Goal: Information Seeking & Learning: Understand process/instructions

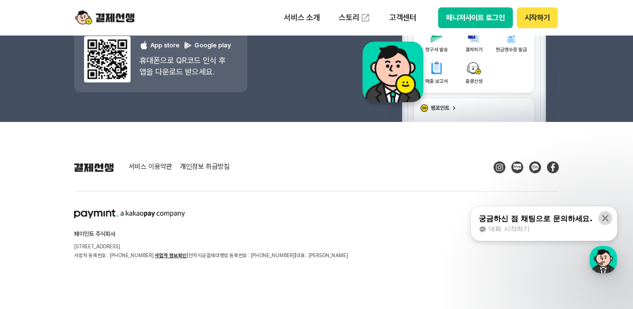
click at [606, 217] on icon at bounding box center [605, 219] width 6 height 6
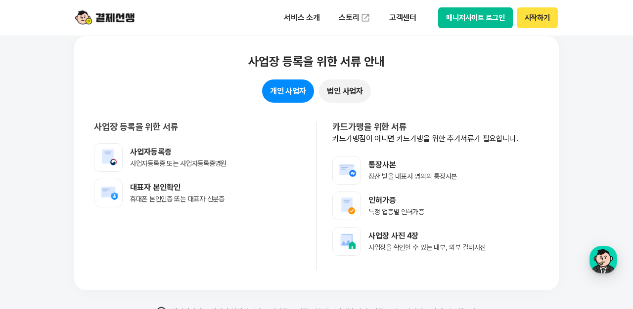
scroll to position [7781, 0]
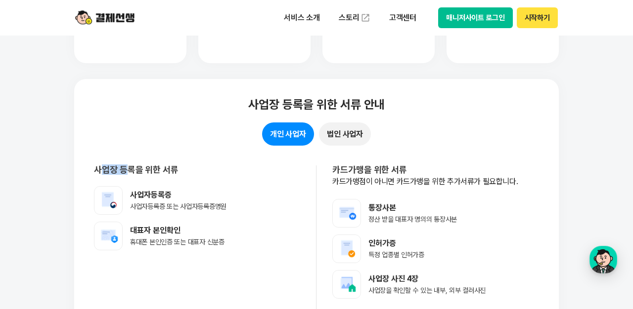
drag, startPoint x: 98, startPoint y: 167, endPoint x: 169, endPoint y: 170, distance: 70.8
click at [160, 169] on p "사업장 등록을 위한 서류" at bounding box center [197, 170] width 206 height 9
click at [256, 172] on p "사업장 등록을 위한 서류" at bounding box center [197, 170] width 206 height 9
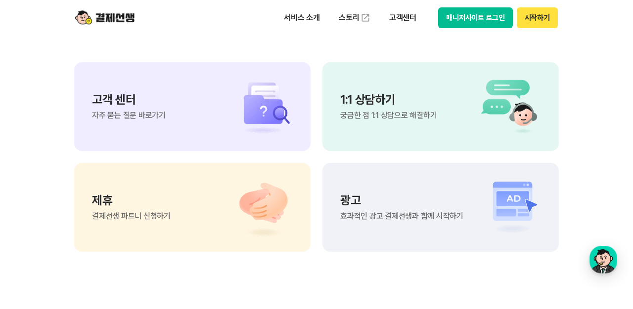
scroll to position [8297, 0]
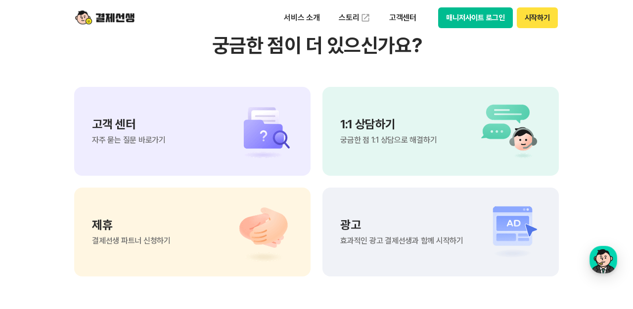
click at [497, 223] on img at bounding box center [506, 232] width 69 height 59
click at [259, 228] on img at bounding box center [257, 232] width 69 height 59
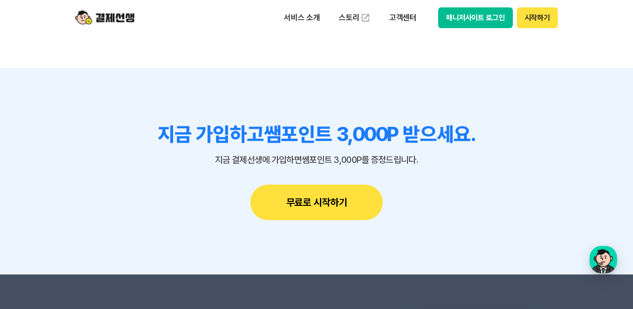
scroll to position [8641, 0]
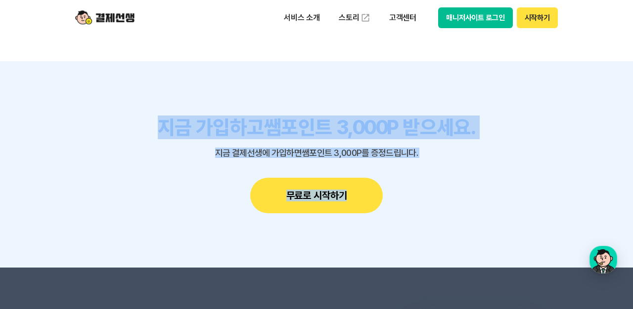
drag, startPoint x: 132, startPoint y: 121, endPoint x: 385, endPoint y: 159, distance: 255.4
click at [385, 159] on div "지금 가입하고 쌤포인트 3,000P 받으세요. 지금 결제선생에 가입하면 쌤포인트 3,000P를 증정드립니다. 무료로 시작하기" at bounding box center [316, 165] width 484 height 98
click at [465, 160] on div "지금 가입하고 쌤포인트 3,000P 받으세요. 지금 결제선생에 가입하면 쌤포인트 3,000P를 증정드립니다. 무료로 시작하기" at bounding box center [316, 165] width 484 height 98
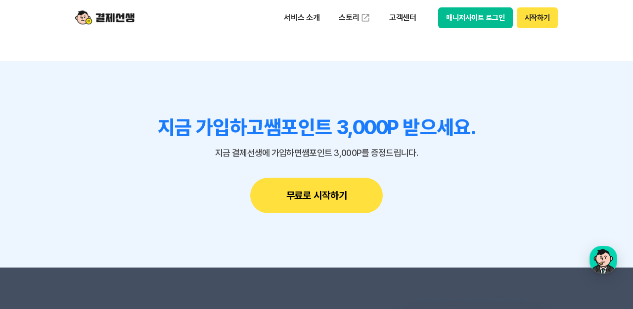
click at [319, 190] on button "무료로 시작하기" at bounding box center [316, 196] width 132 height 36
